Goal: Register for event/course

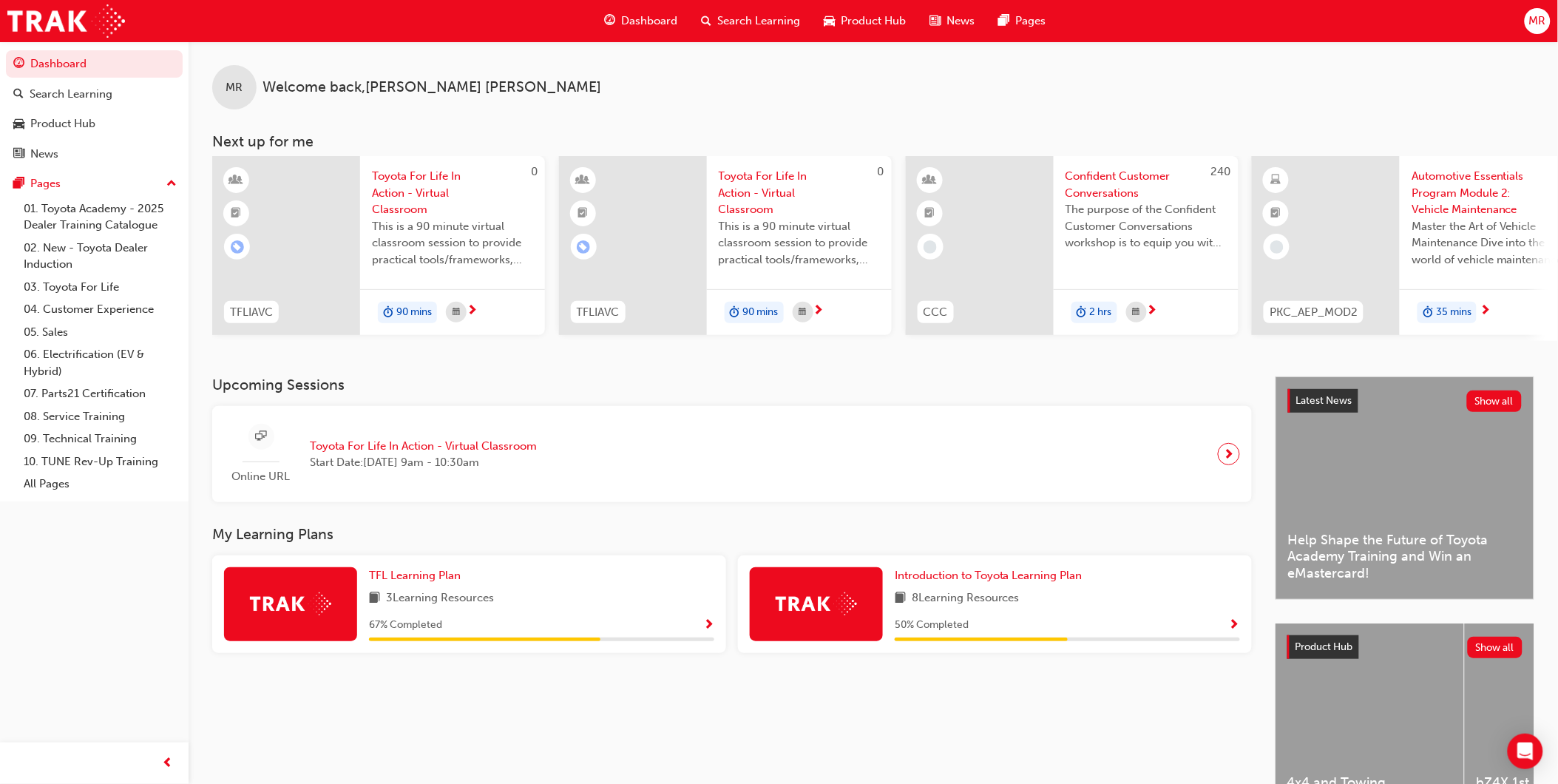
click at [537, 454] on span "Toyota For Life In Action - Virtual Classroom" at bounding box center [423, 447] width 227 height 17
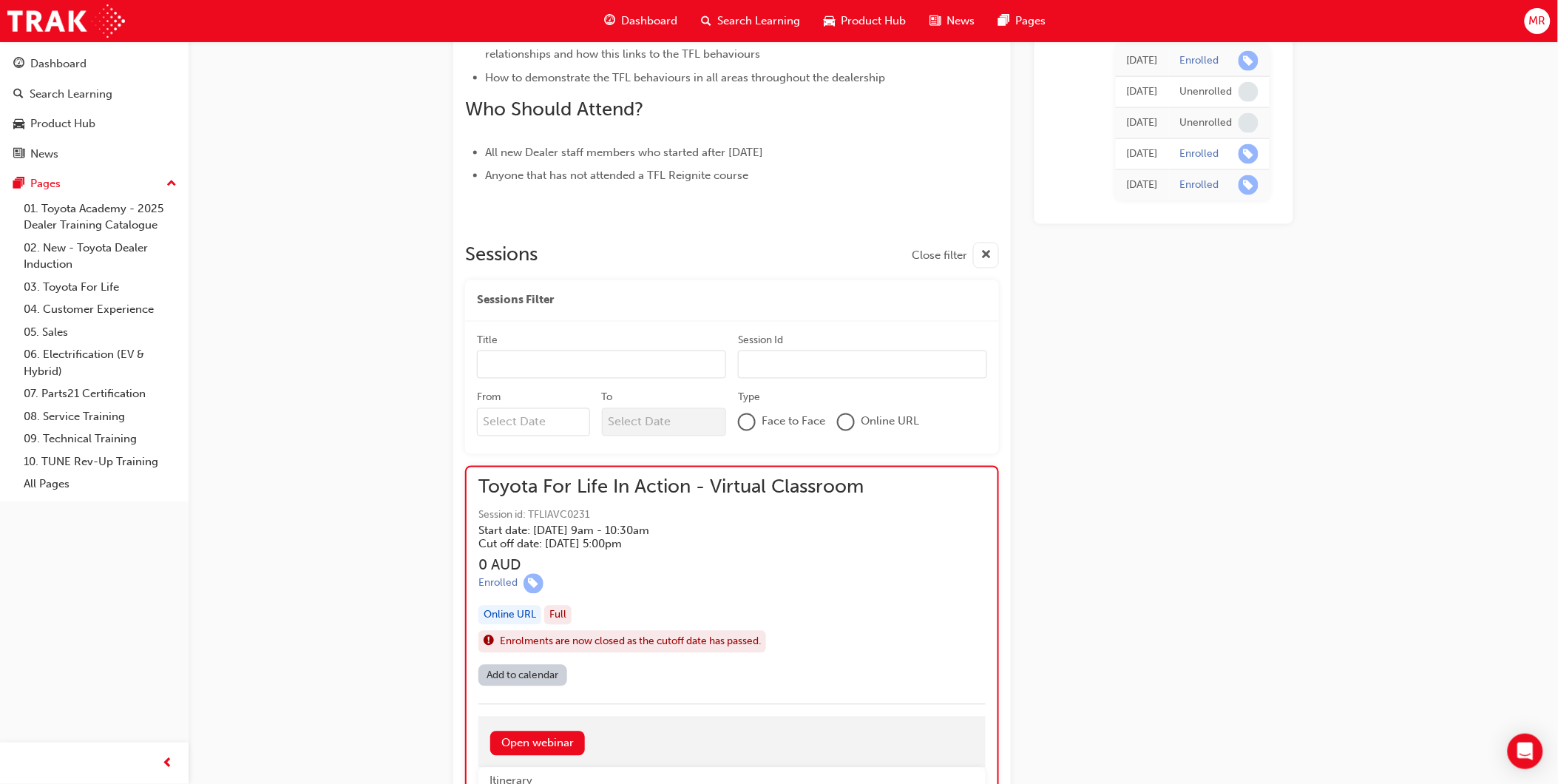
scroll to position [766, 0]
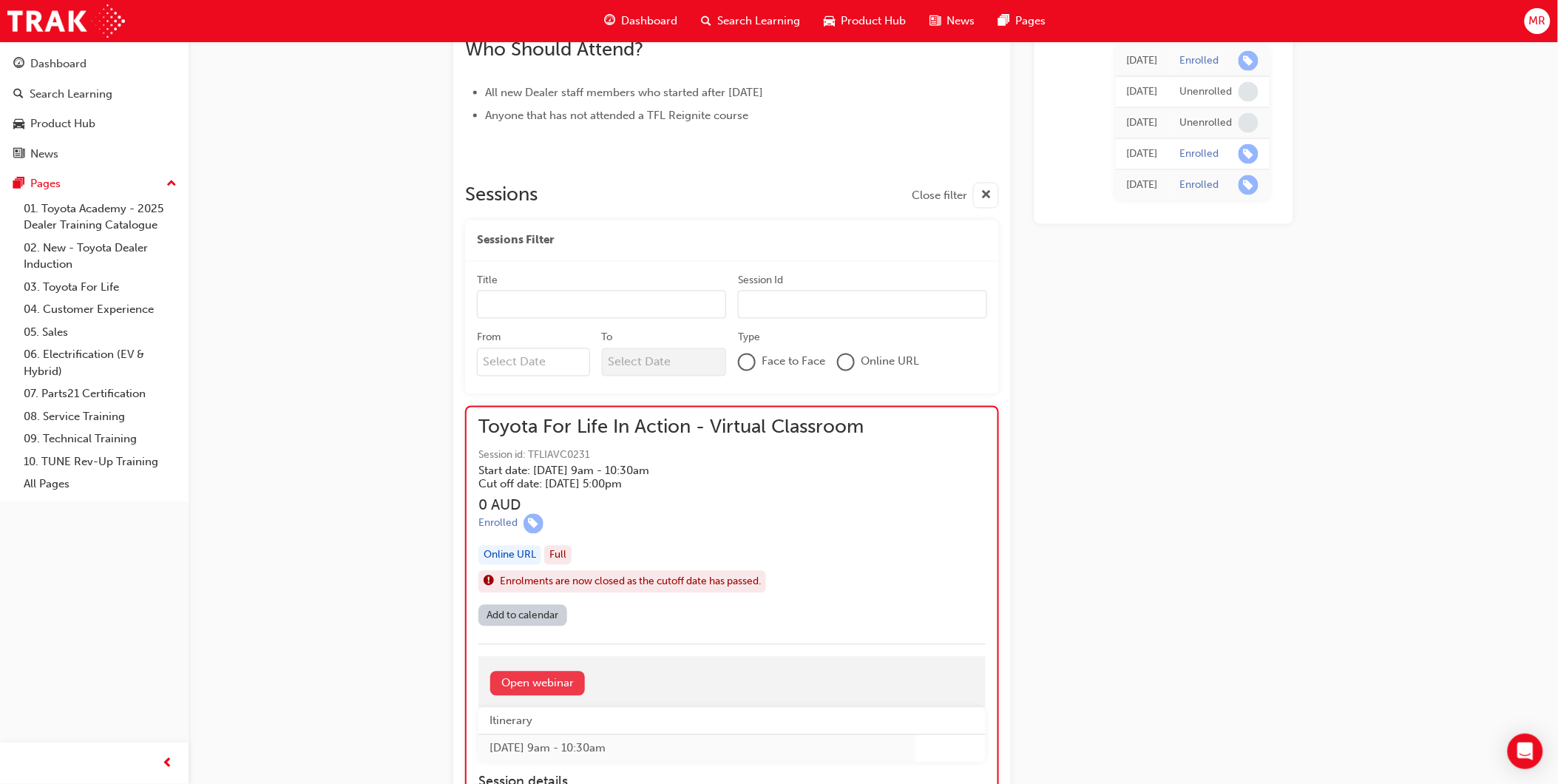
click at [562, 684] on link "Open webinar" at bounding box center [537, 683] width 95 height 24
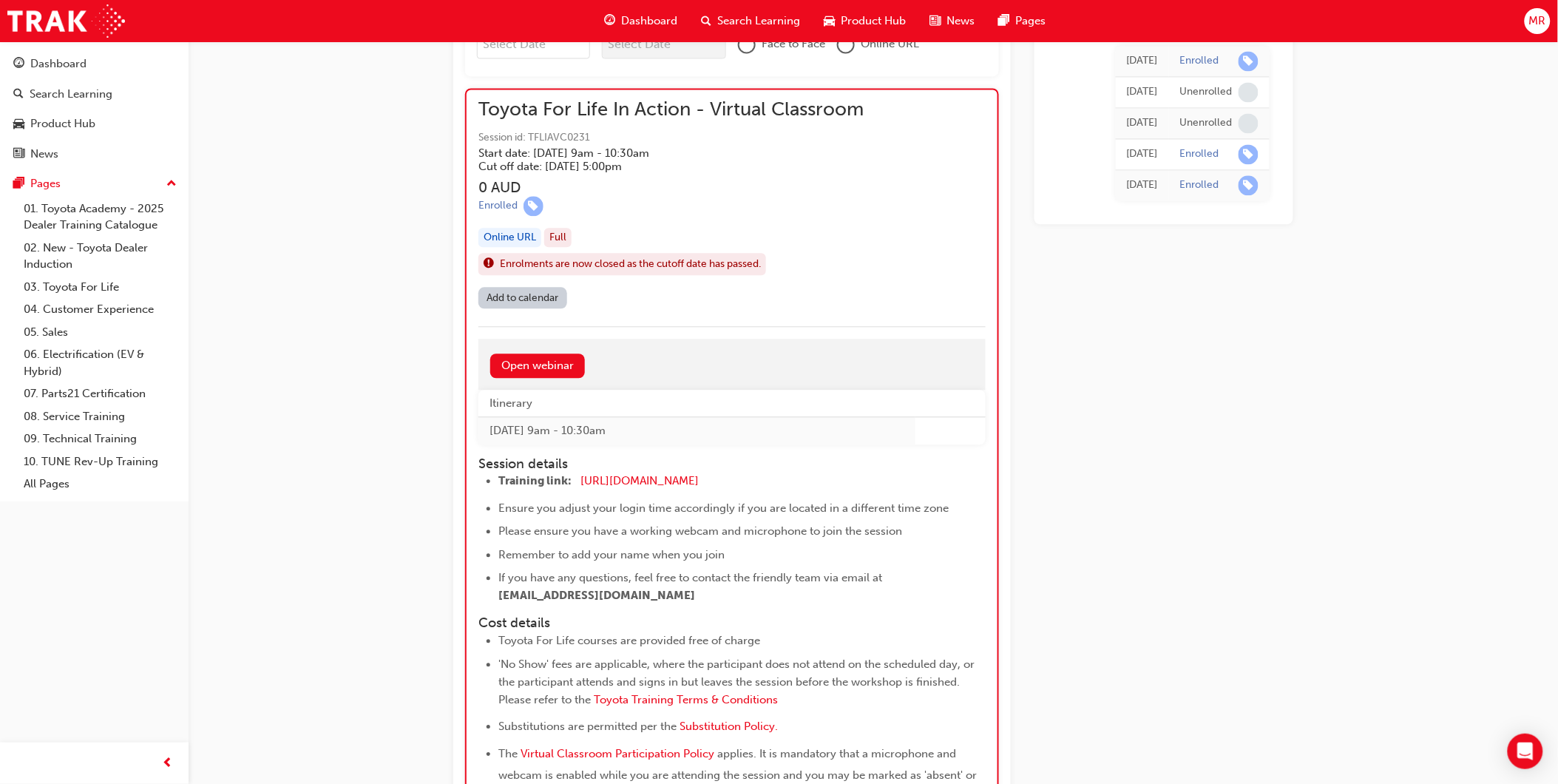
scroll to position [1085, 0]
drag, startPoint x: 685, startPoint y: 473, endPoint x: 581, endPoint y: 476, distance: 104.0
click at [581, 476] on li "Training link: https://zoom.us/j/5450758959 ​" at bounding box center [729, 482] width 461 height 22
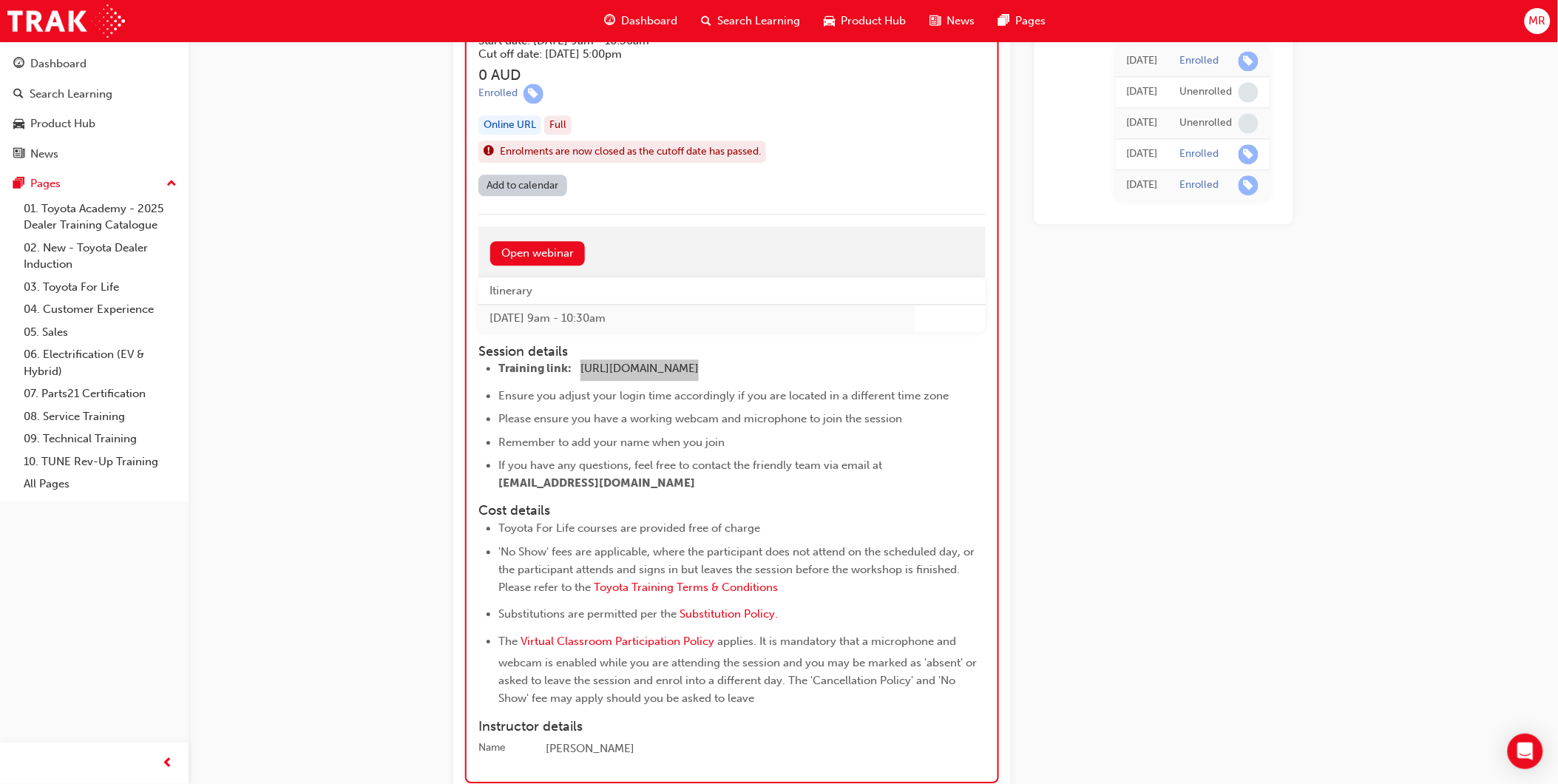
scroll to position [1194, 0]
drag, startPoint x: 780, startPoint y: 326, endPoint x: 724, endPoint y: 342, distance: 58.2
click at [780, 326] on td "[DATE] 9am - 10:30am" at bounding box center [697, 321] width 437 height 28
click at [699, 365] on span "[URL][DOMAIN_NAME]" at bounding box center [640, 370] width 118 height 13
